Goal: Find contact information: Find contact information

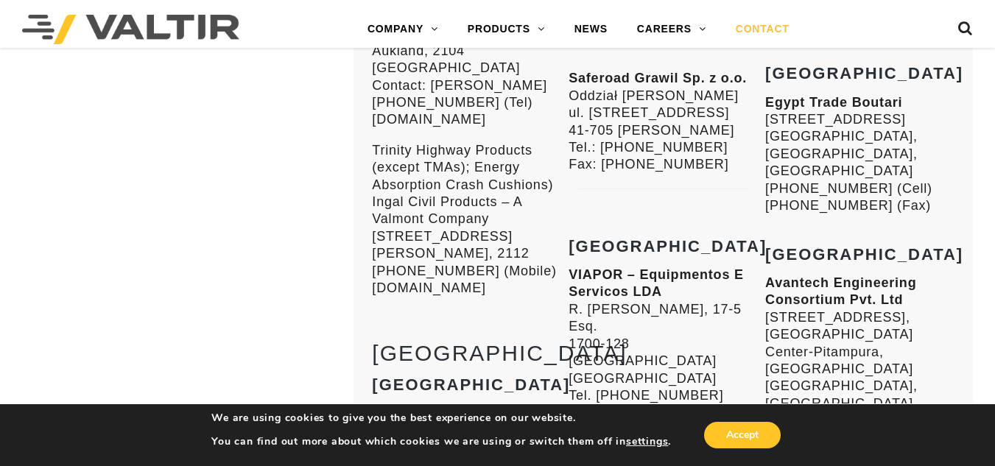
scroll to position [4683, 0]
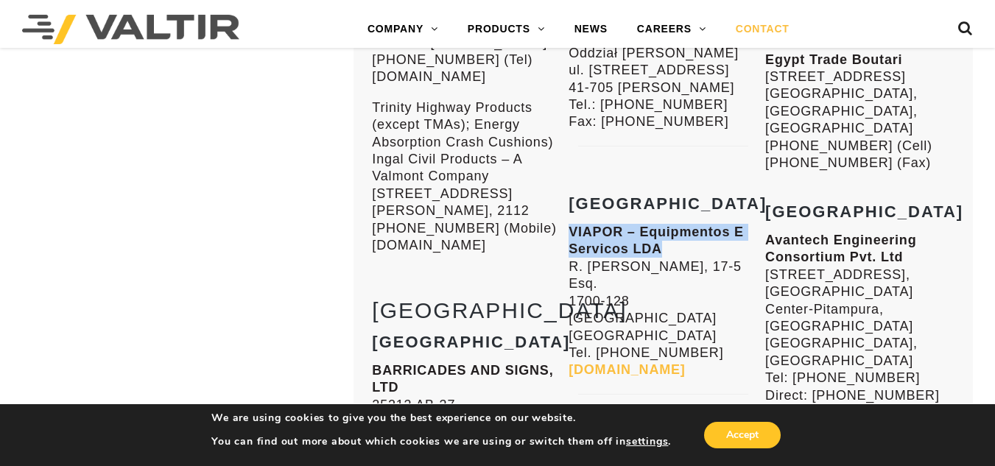
drag, startPoint x: 672, startPoint y: 211, endPoint x: 569, endPoint y: 200, distance: 103.8
click at [569, 224] on p "VIAPOR – Equipmentos E Servicos LDA [STREET_ADDRESS][PERSON_NAME] Tel. [PHONE_N…" at bounding box center [663, 301] width 189 height 155
copy strong "VIAPOR – Equipmentos E Servicos LDA"
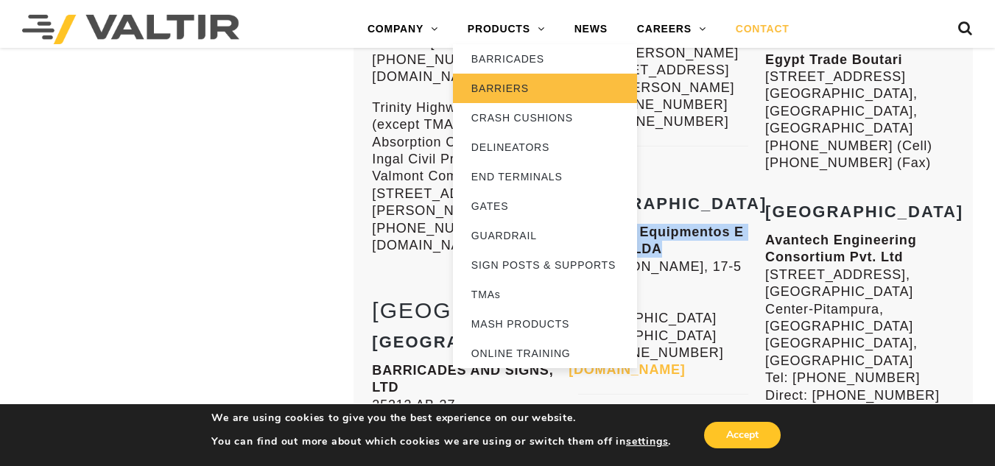
click at [510, 85] on link "BARRIERS" at bounding box center [545, 88] width 184 height 29
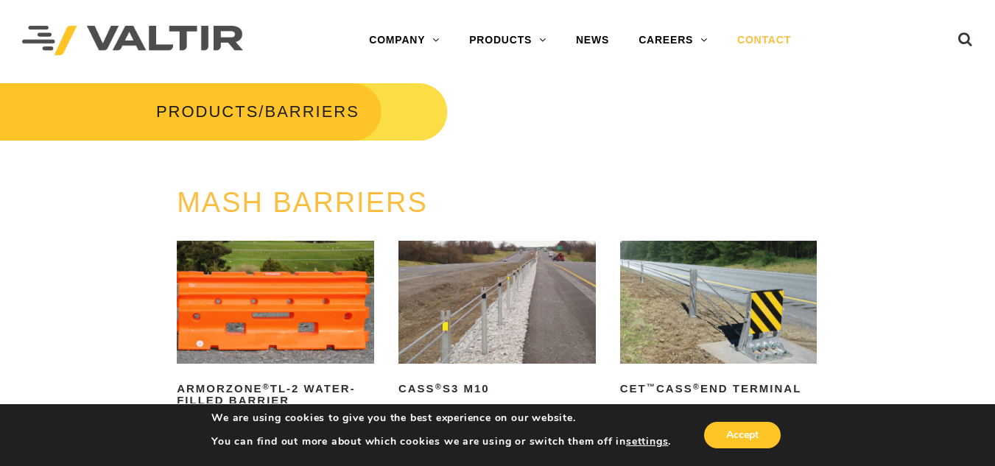
click at [775, 39] on link "CONTACT" at bounding box center [764, 40] width 83 height 29
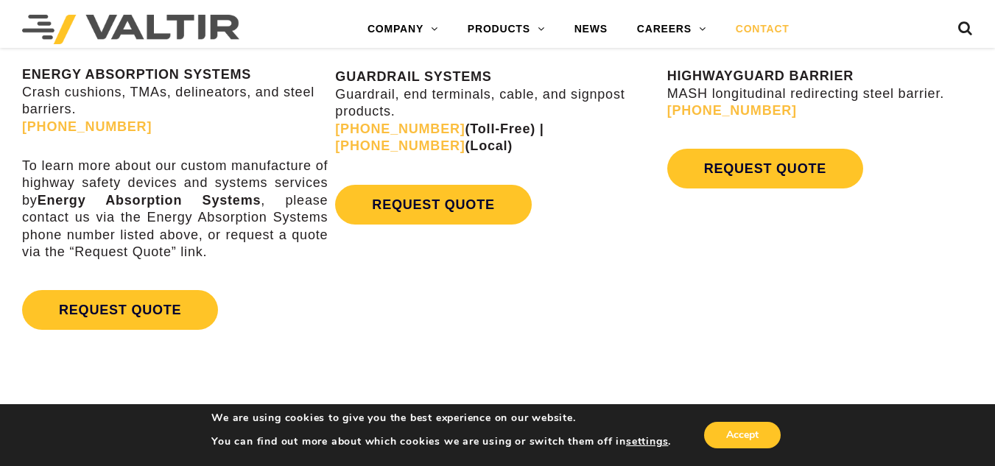
scroll to position [914, 0]
